Goal: Task Accomplishment & Management: Use online tool/utility

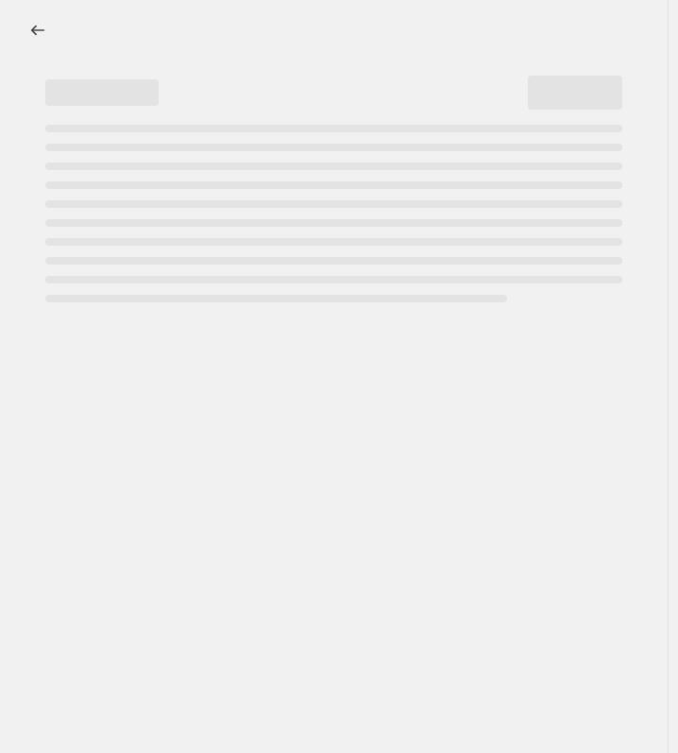
select select "collection"
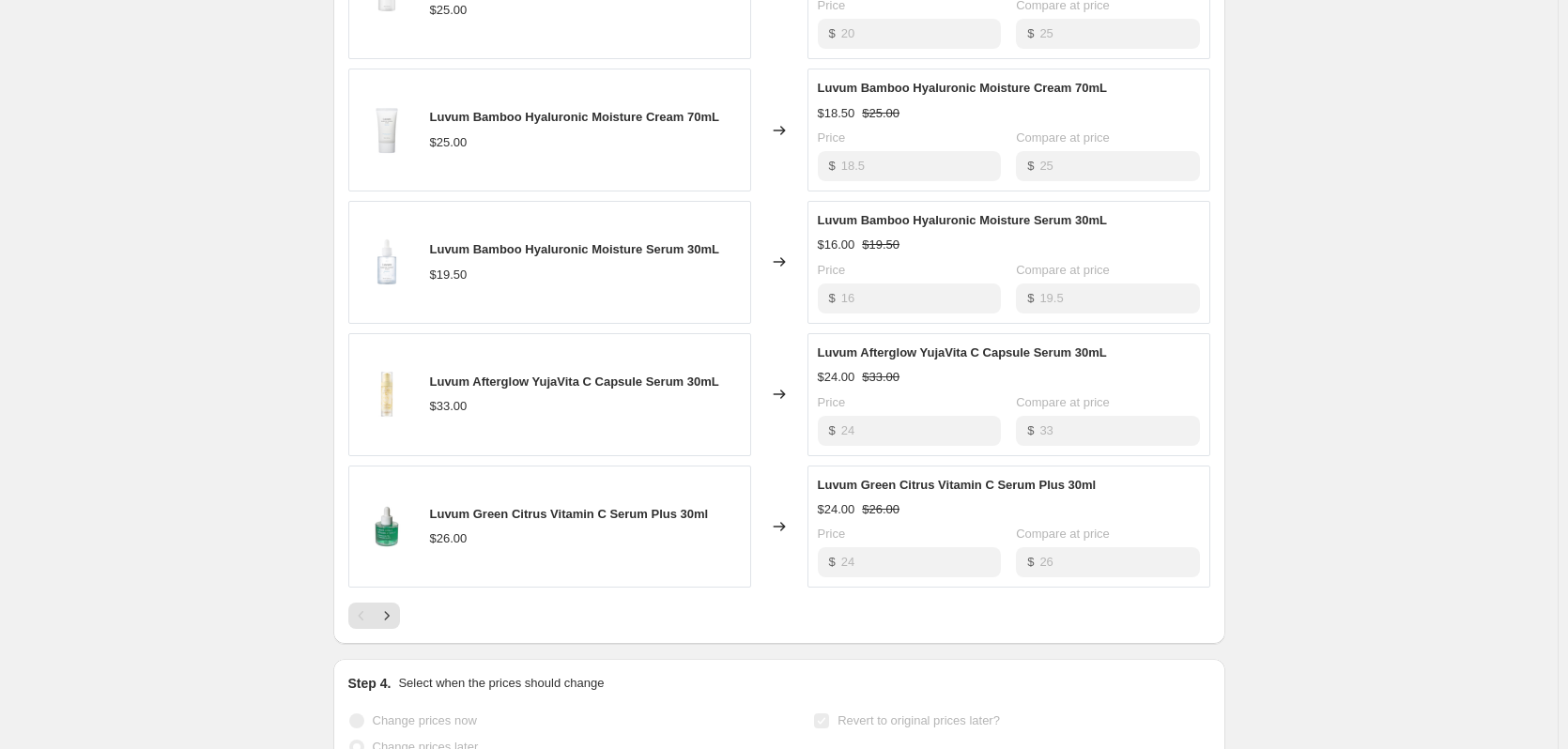
scroll to position [1220, 0]
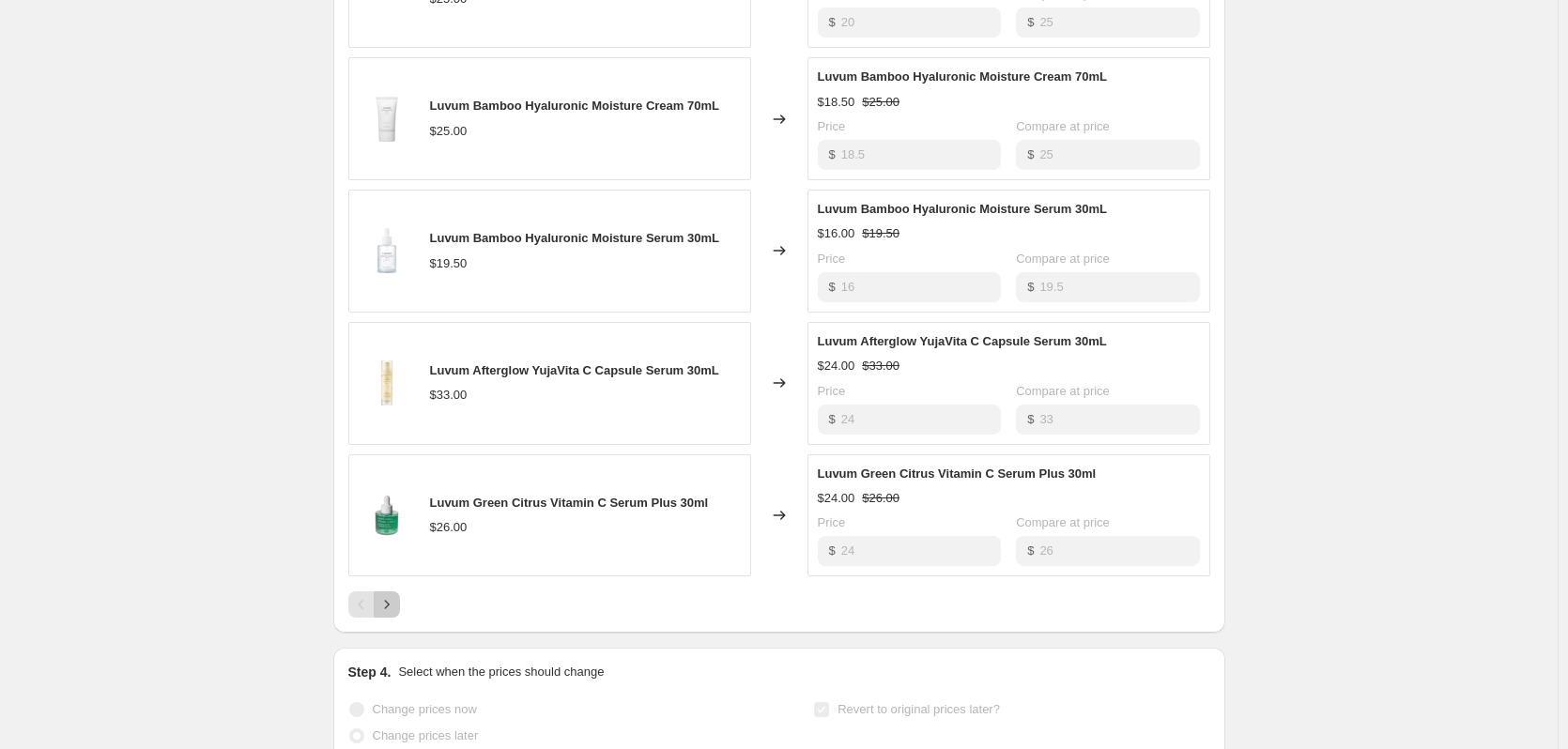
click at [399, 606] on button "Next" at bounding box center [387, 604] width 26 height 26
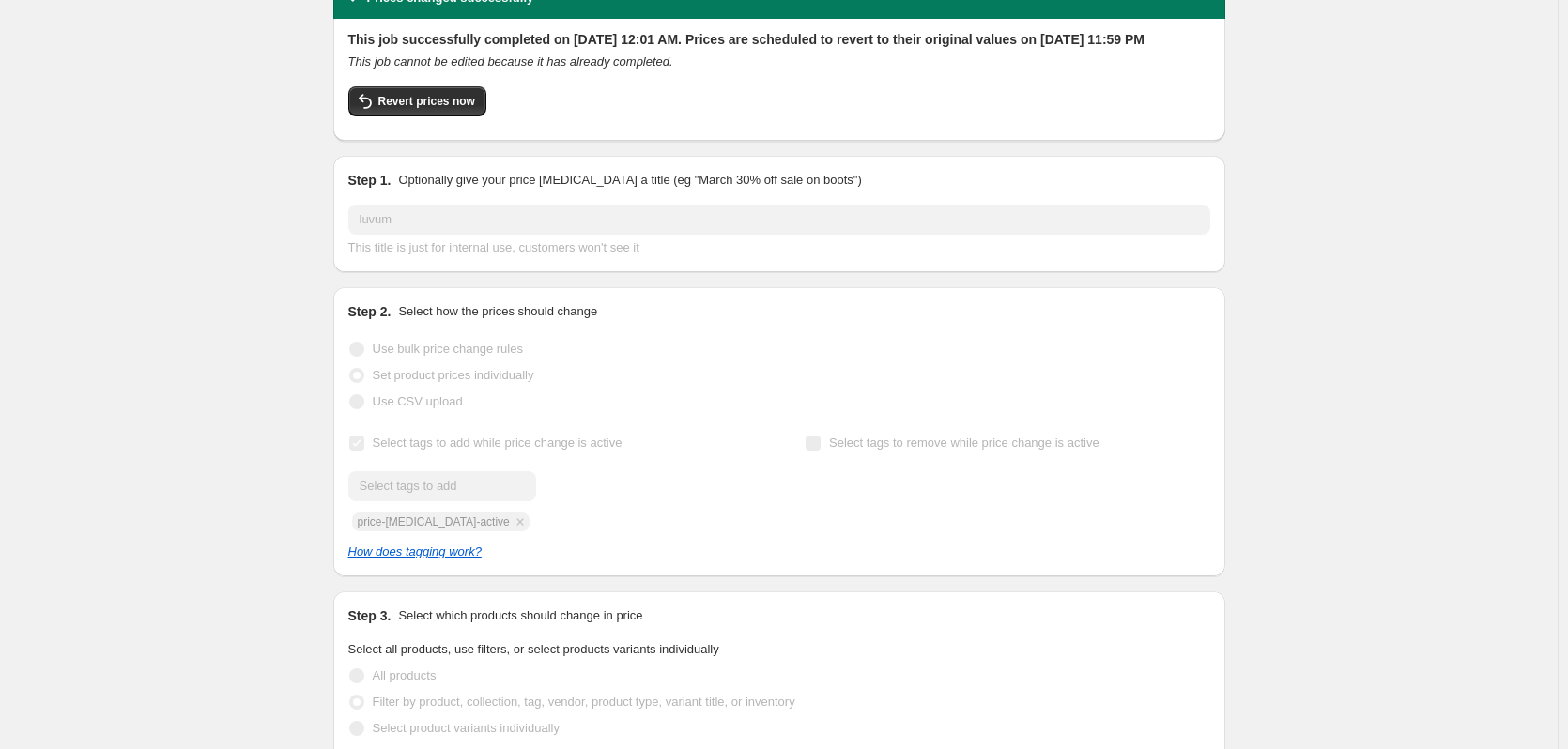
scroll to position [0, 0]
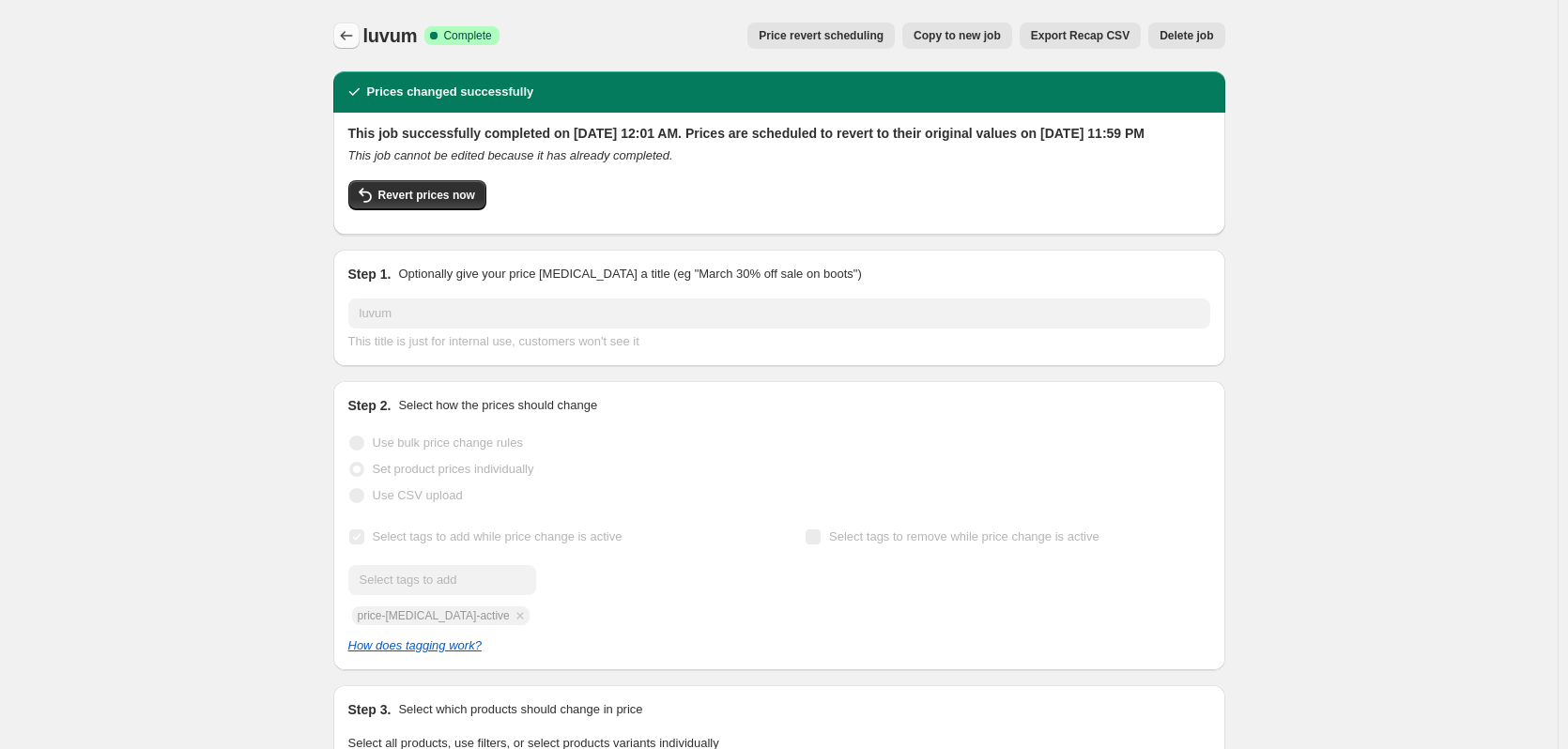
click at [357, 45] on button "Price change jobs" at bounding box center [346, 36] width 26 height 26
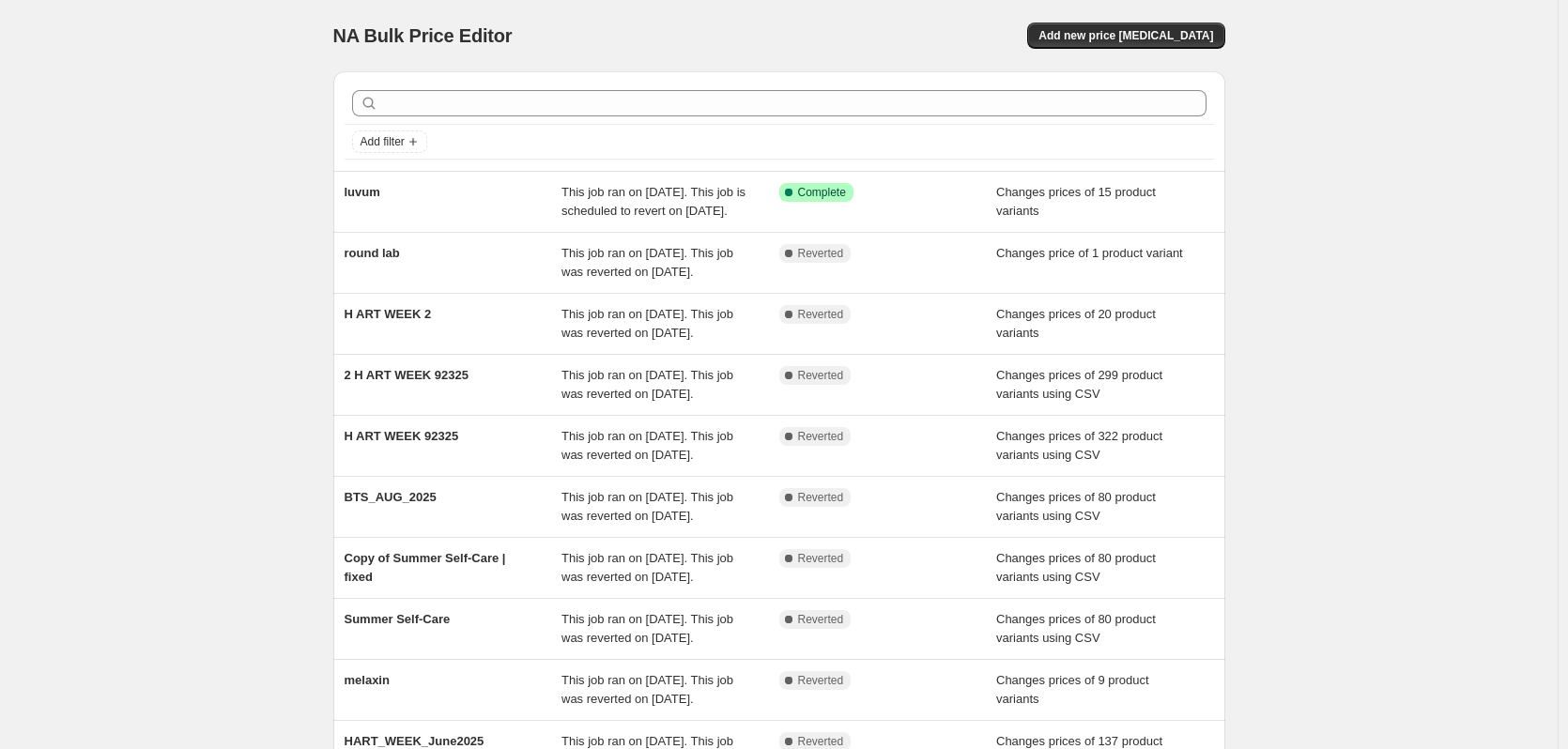
click at [673, 374] on div "NA Bulk Price Editor. This page is ready NA Bulk Price Editor Add new price [ME…" at bounding box center [778, 483] width 1557 height 967
click at [110, 309] on div "NA Bulk Price Editor. This page is ready NA Bulk Price Editor Add new price [ME…" at bounding box center [778, 483] width 1557 height 967
